Goal: Task Accomplishment & Management: Manage account settings

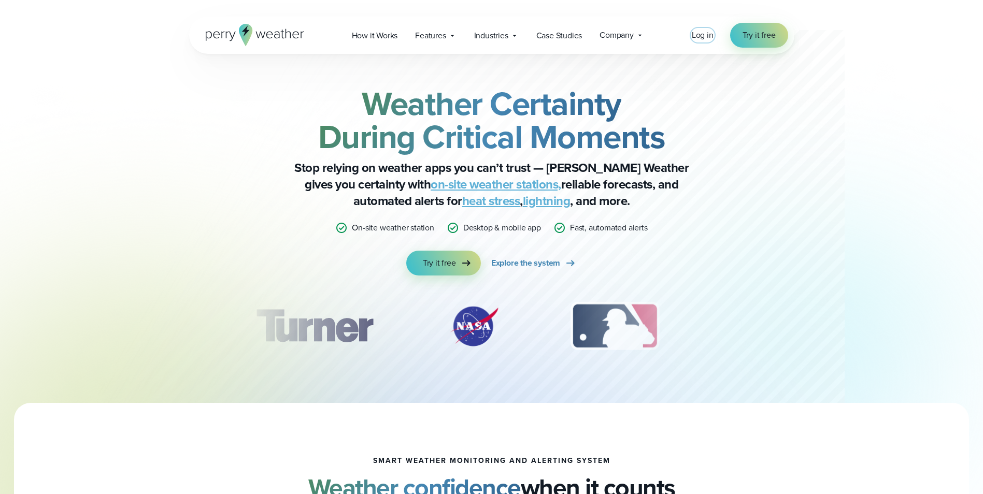
click at [508, 35] on span "Log in" at bounding box center [703, 35] width 22 height 12
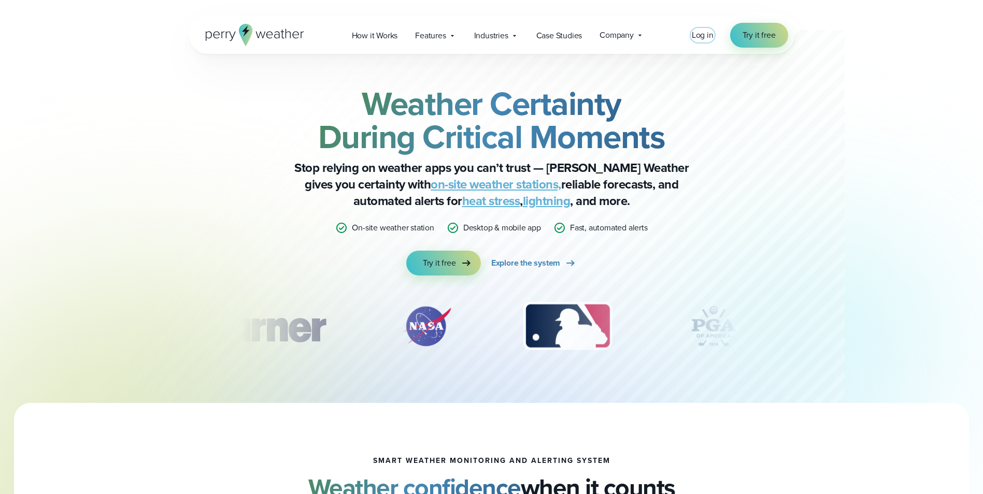
click at [704, 39] on span "Log in" at bounding box center [703, 35] width 22 height 12
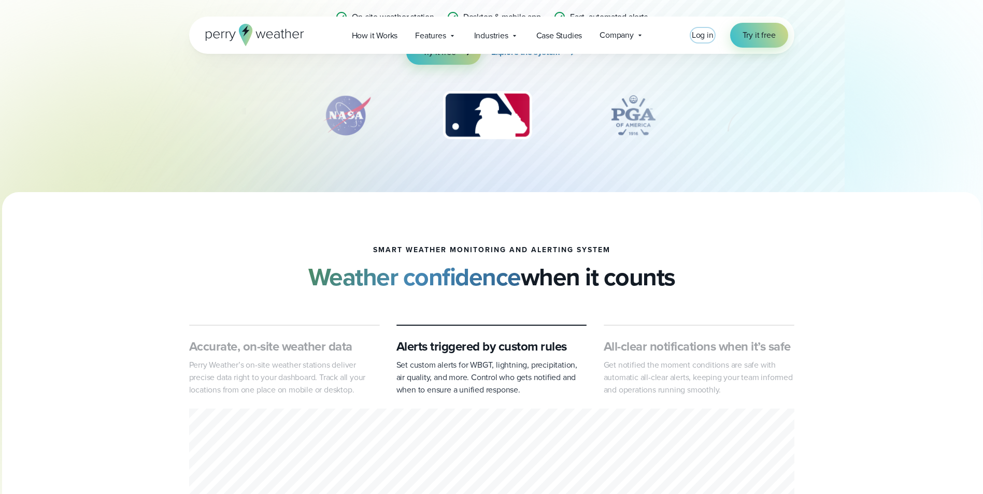
scroll to position [259, 0]
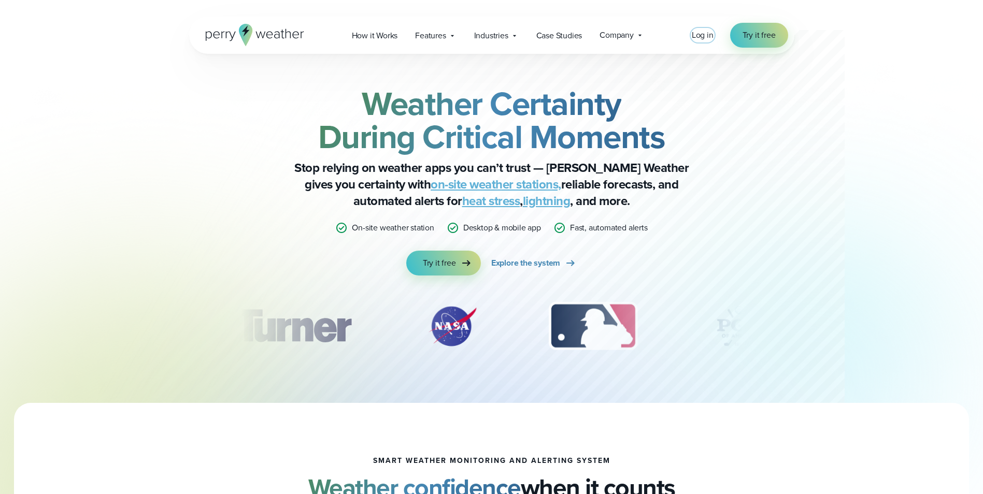
click at [705, 30] on span "Log in" at bounding box center [703, 35] width 22 height 12
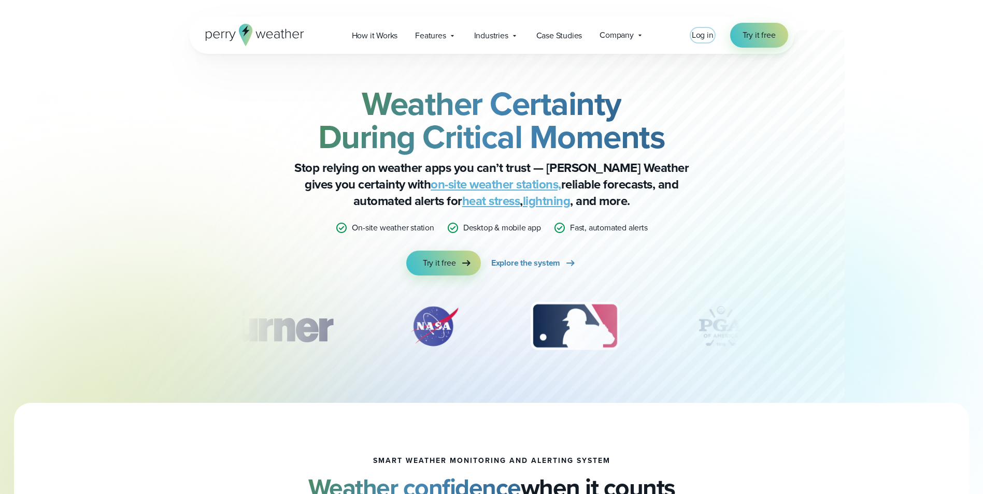
click at [702, 37] on span "Log in" at bounding box center [703, 35] width 22 height 12
